Goal: Find contact information: Find contact information

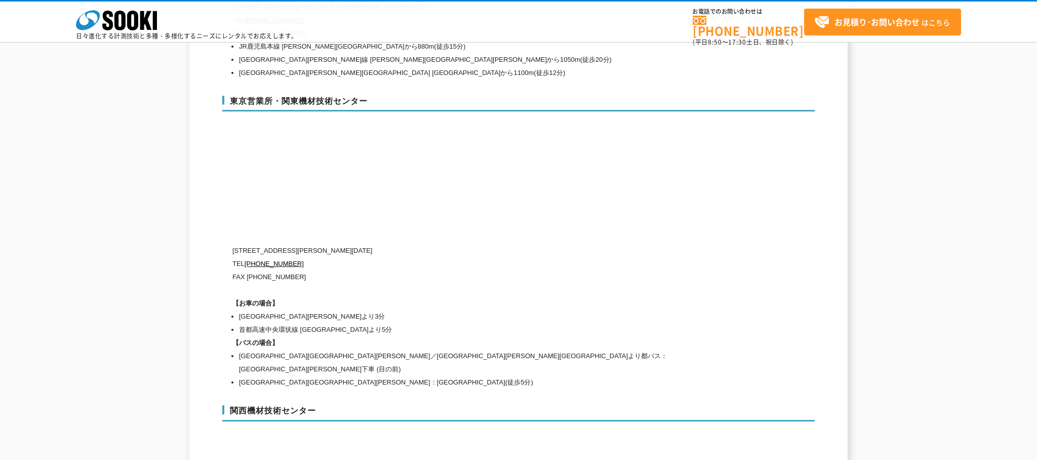
scroll to position [4195, 0]
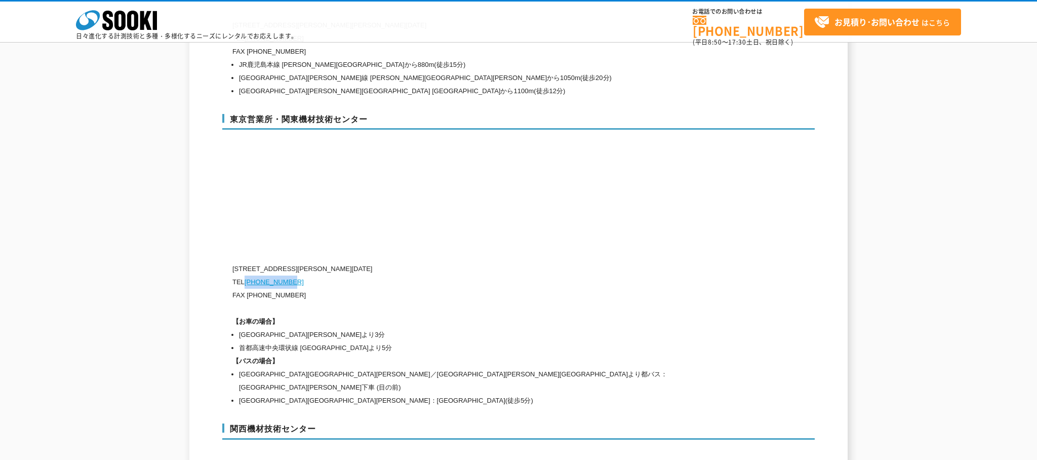
drag, startPoint x: 272, startPoint y: 260, endPoint x: 248, endPoint y: 259, distance: 24.3
click at [248, 275] on p "TEL [PHONE_NUMBER]" at bounding box center [475, 281] width 486 height 13
copy link "[PHONE_NUMBER]"
click at [250, 289] on p "FAX [PHONE_NUMBER]" at bounding box center [475, 295] width 486 height 13
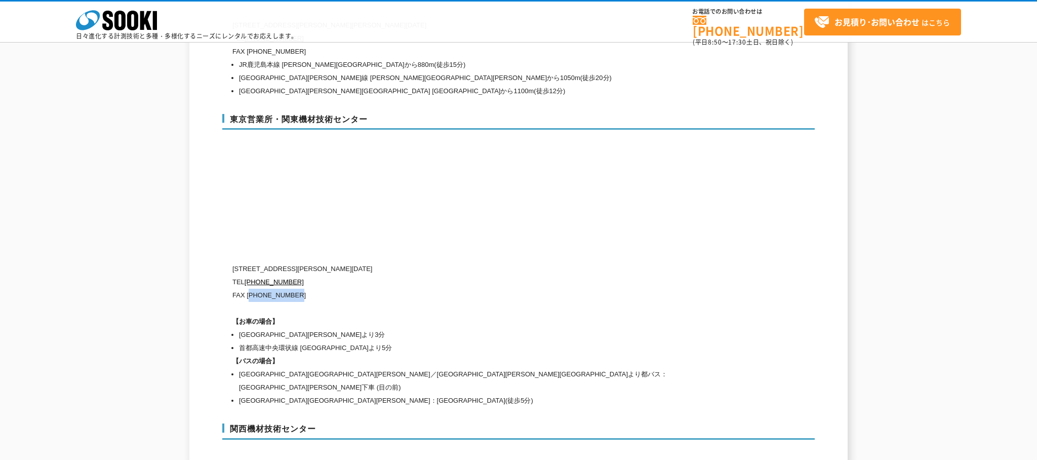
click at [287, 289] on p "FAX [PHONE_NUMBER]" at bounding box center [475, 295] width 486 height 13
copy p "03)5117-3521"
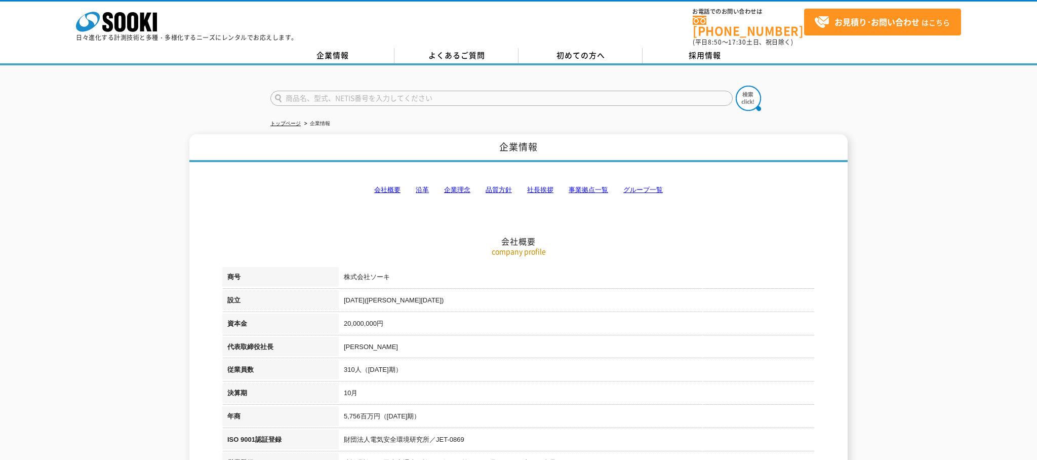
scroll to position [4549, 0]
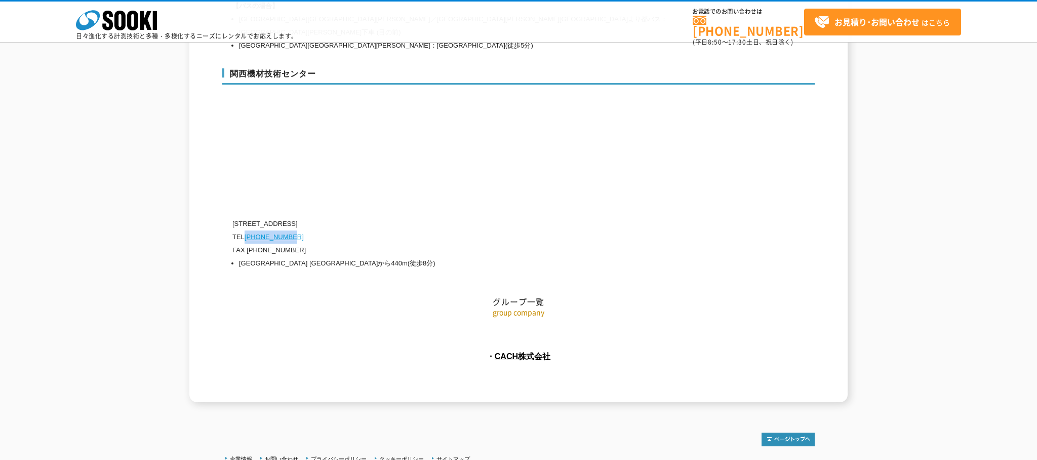
drag, startPoint x: 313, startPoint y: 201, endPoint x: 248, endPoint y: 204, distance: 65.4
click at [248, 230] on p "TEL 0120-856-990" at bounding box center [475, 236] width 486 height 13
copy link "[PHONE_NUMBER]"
click at [252, 243] on p "FAX [PHONE_NUMBER]" at bounding box center [475, 249] width 486 height 13
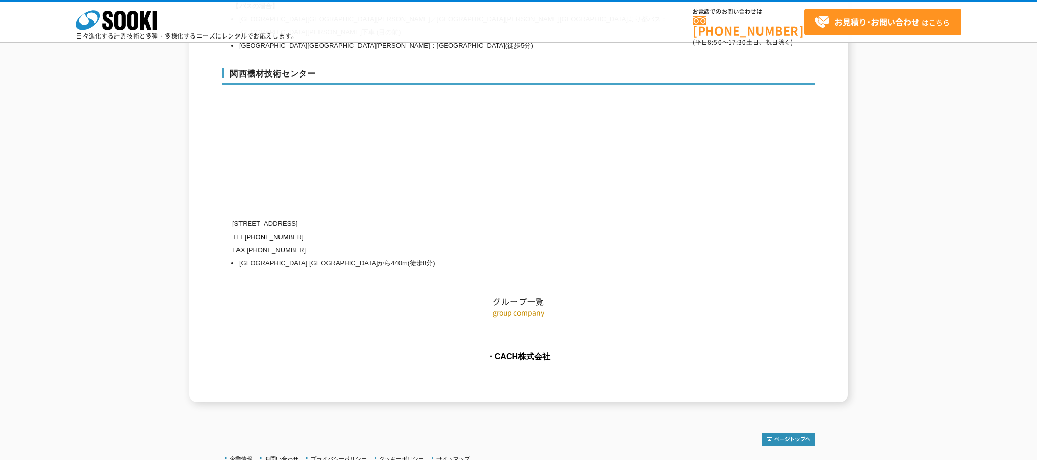
click at [250, 243] on p "FAX [PHONE_NUMBER]" at bounding box center [475, 249] width 486 height 13
click at [286, 243] on p "FAX [PHONE_NUMBER]" at bounding box center [475, 249] width 486 height 13
copy p "06)6430-0314"
